Goal: Book appointment/travel/reservation

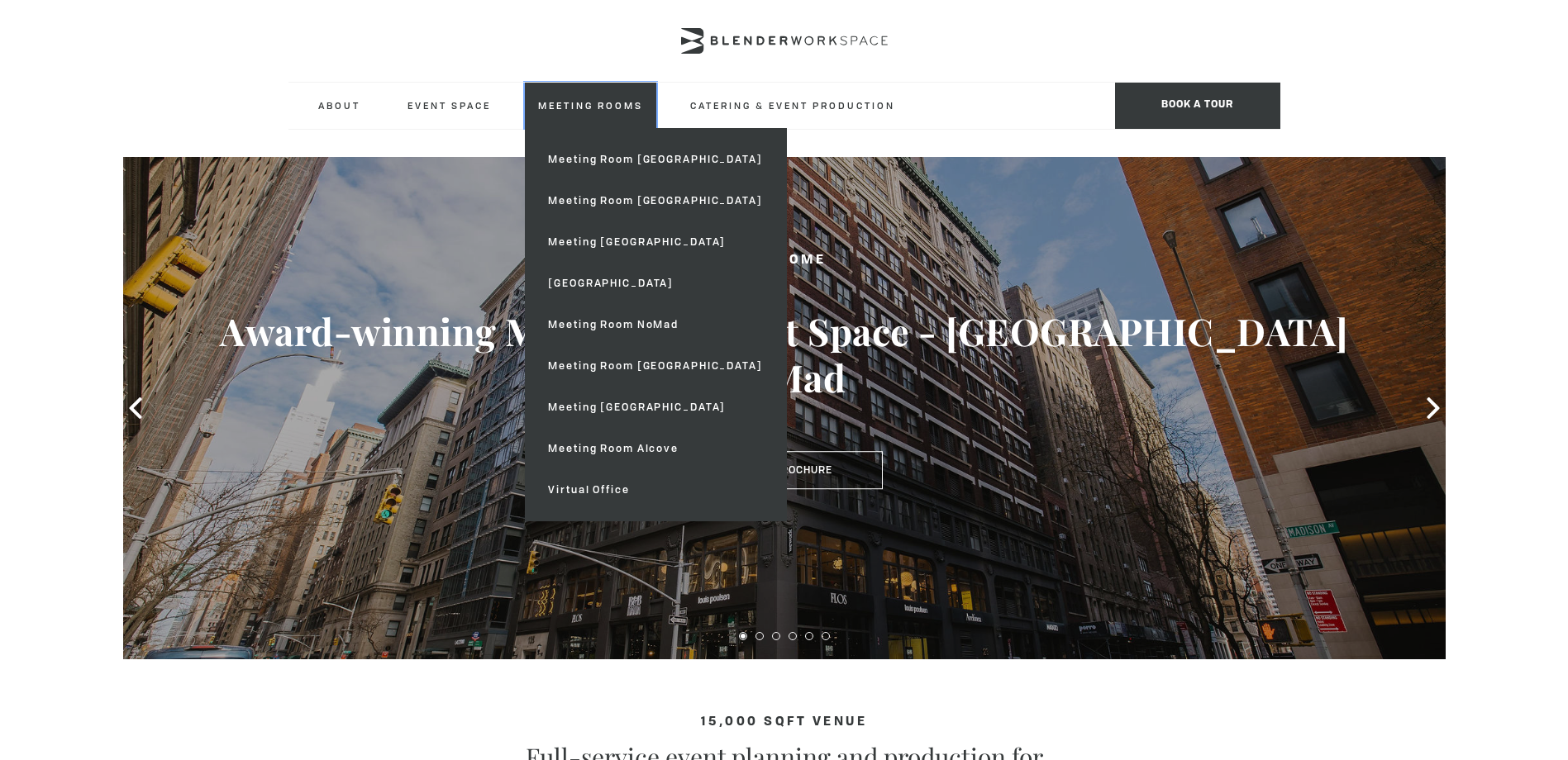
click at [573, 96] on link "Meeting Rooms" at bounding box center [590, 105] width 131 height 46
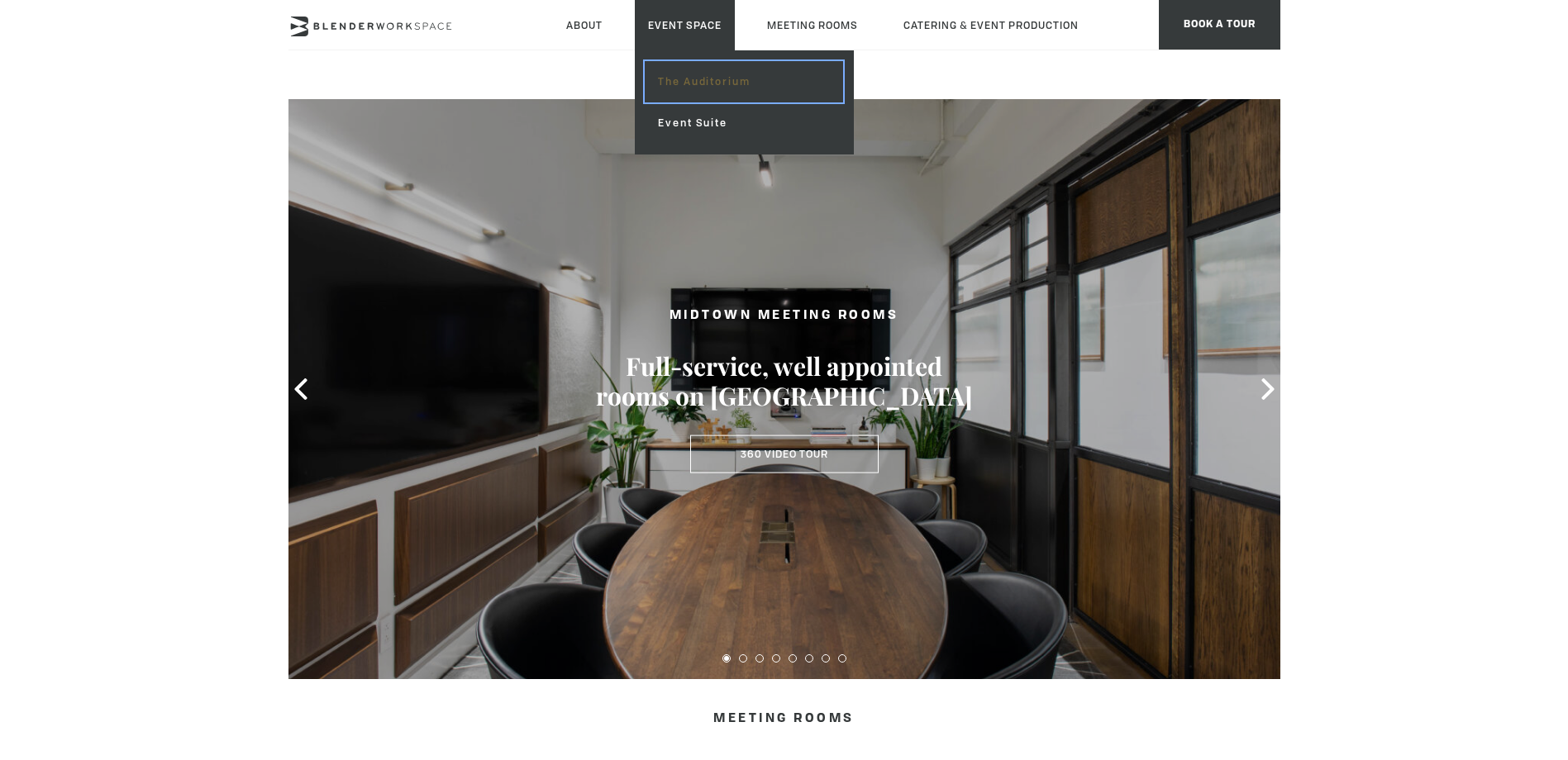
click at [703, 78] on link "The Auditorium" at bounding box center [744, 82] width 198 height 41
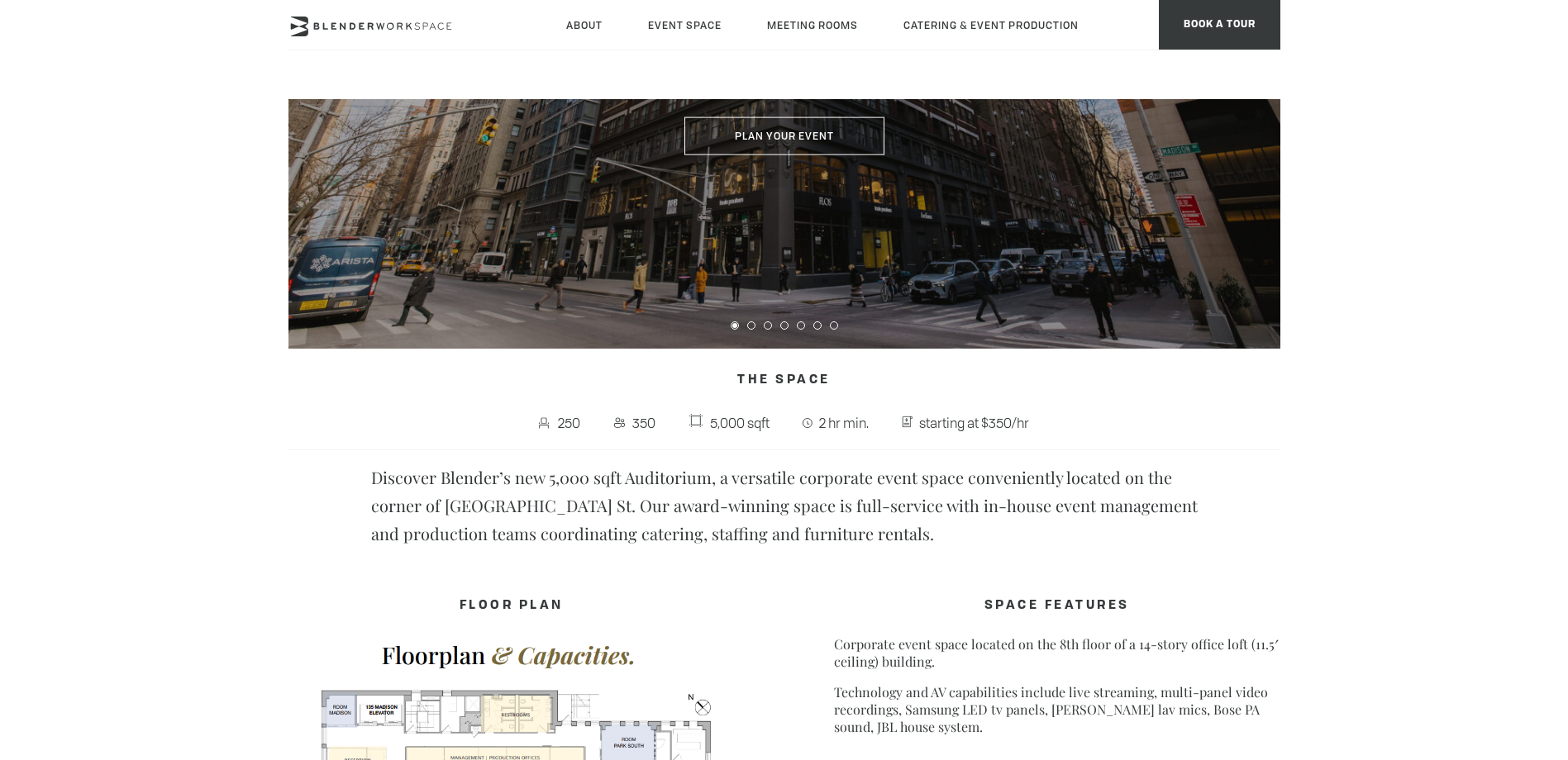
scroll to position [661, 0]
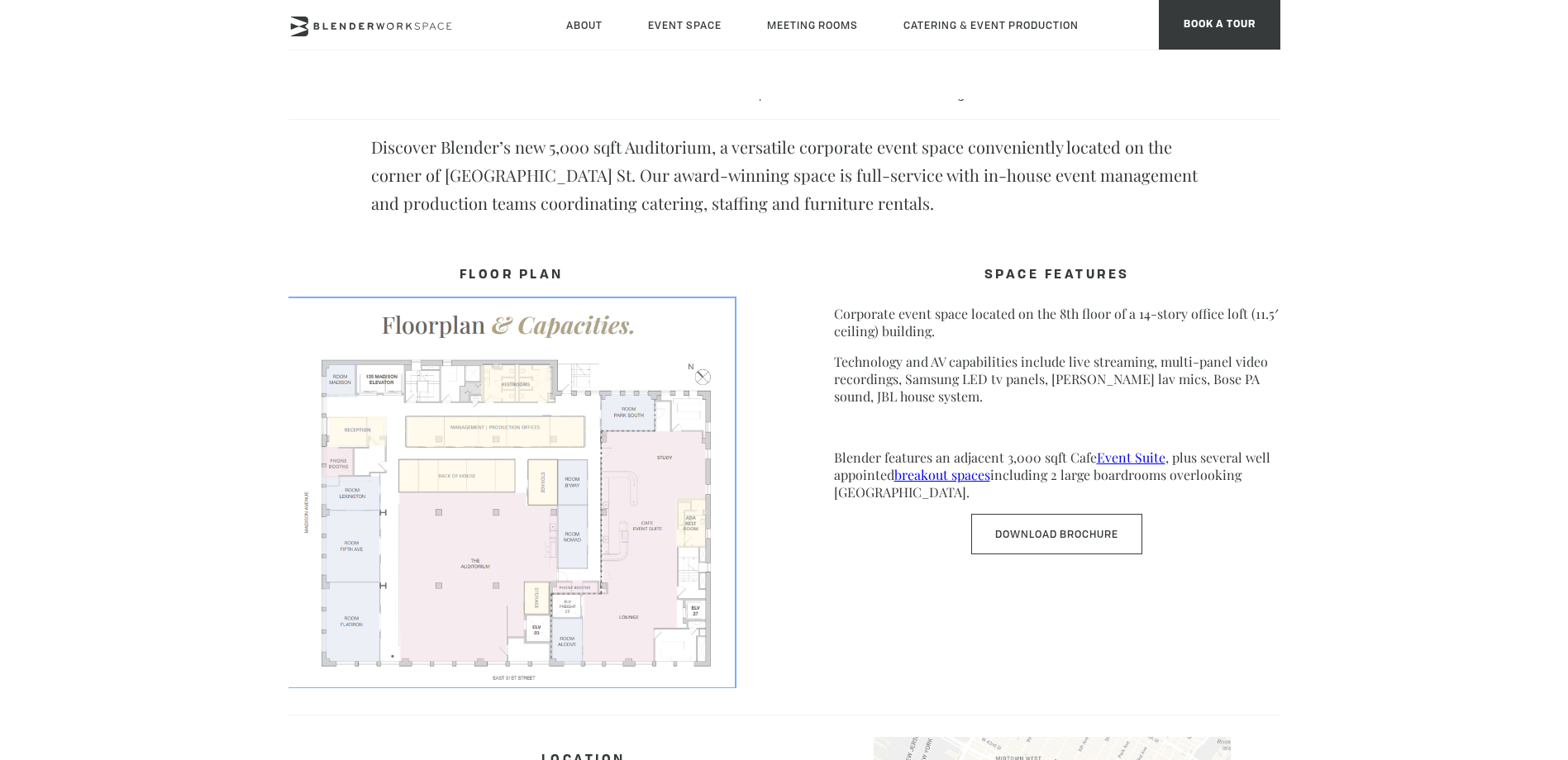
click at [421, 495] on img at bounding box center [511, 491] width 446 height 387
